Goal: Task Accomplishment & Management: Use online tool/utility

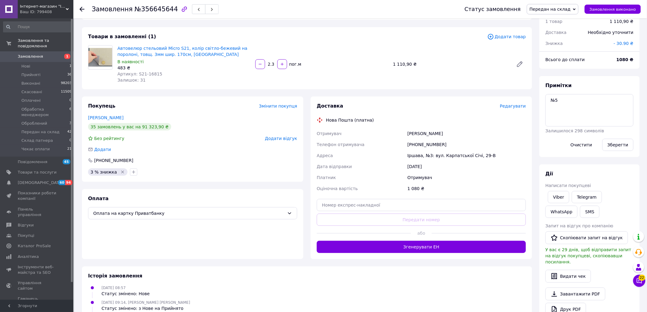
scroll to position [11, 0]
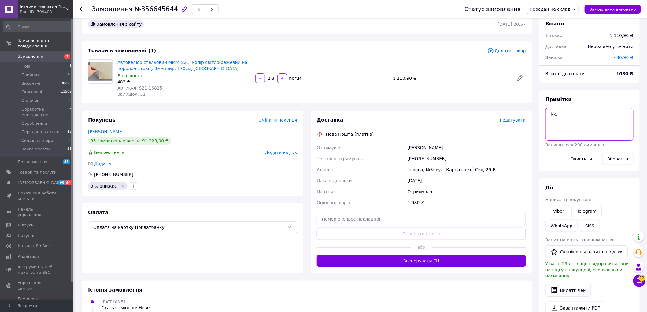
click at [551, 122] on textarea "№5" at bounding box center [589, 124] width 88 height 32
click at [552, 123] on textarea "№5" at bounding box center [589, 124] width 88 height 32
click at [561, 111] on textarea "№5" at bounding box center [589, 124] width 88 height 32
paste textarea "[CREDIT_CARD_NUMBER] [PERSON_NAME]І."
click at [548, 121] on textarea "№5 5168745130061671 [PERSON_NAME]І." at bounding box center [589, 124] width 88 height 32
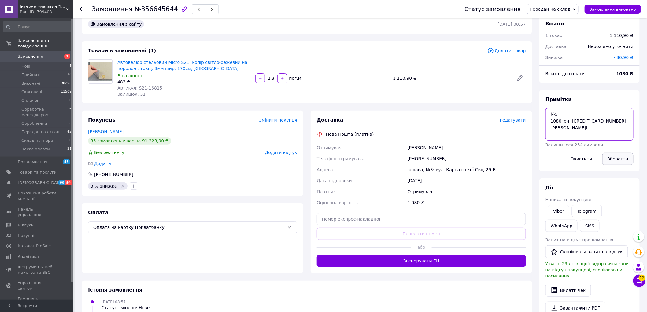
type textarea "№5 1080грн. [CREDIT_CARD_NUMBER] [PERSON_NAME]І."
click at [625, 161] on button "Зберегти" at bounding box center [617, 159] width 31 height 12
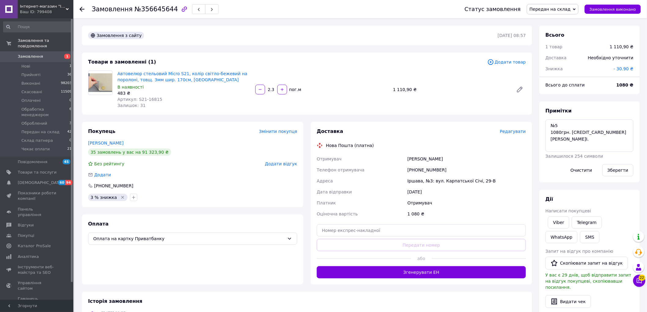
scroll to position [79, 0]
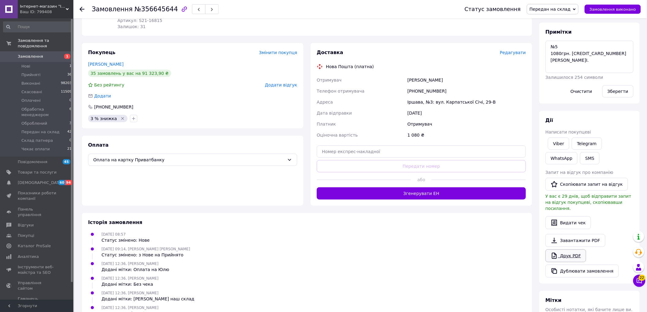
click at [568, 249] on link "Друк PDF" at bounding box center [565, 255] width 41 height 13
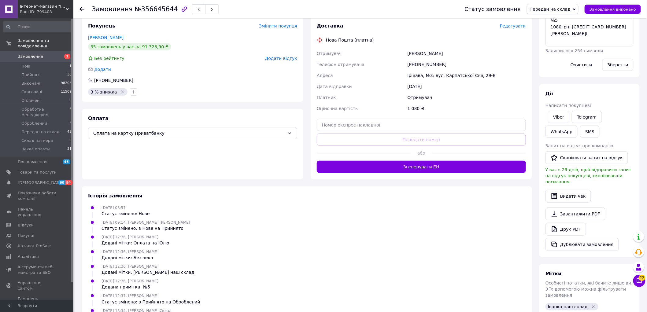
scroll to position [0, 0]
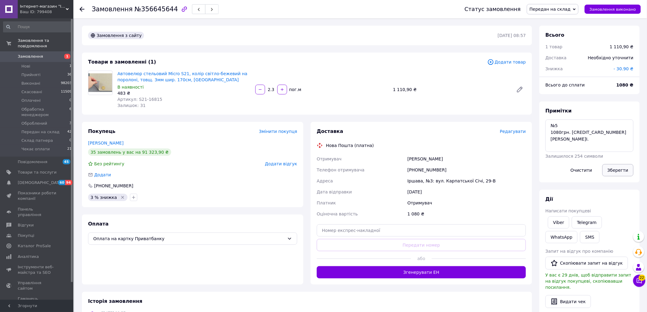
click at [623, 170] on button "Зберегти" at bounding box center [617, 170] width 31 height 12
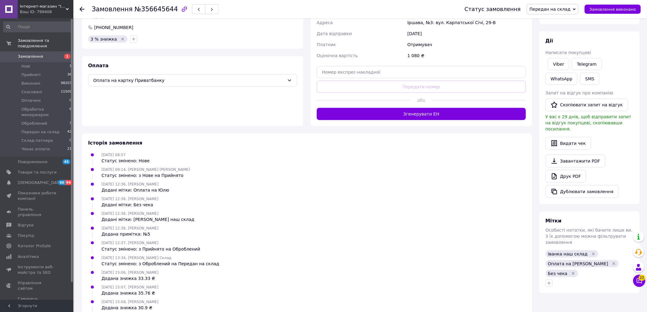
scroll to position [79, 0]
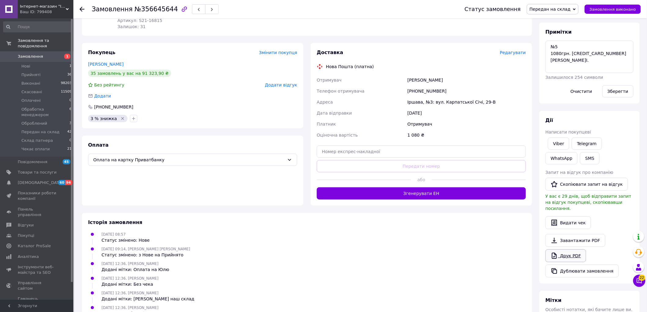
click at [567, 249] on link "Друк PDF" at bounding box center [565, 255] width 41 height 13
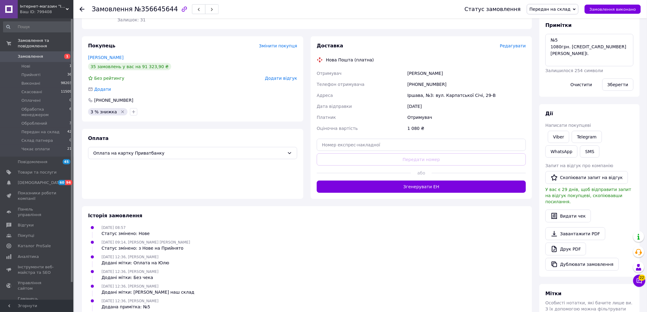
scroll to position [0, 0]
